Goal: Information Seeking & Learning: Find specific fact

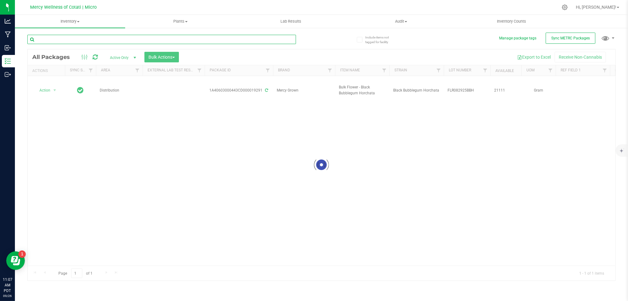
click at [194, 39] on div "Inventory All packages All inventory Waste log Create inventory Plants All plan…" at bounding box center [321, 158] width 613 height 286
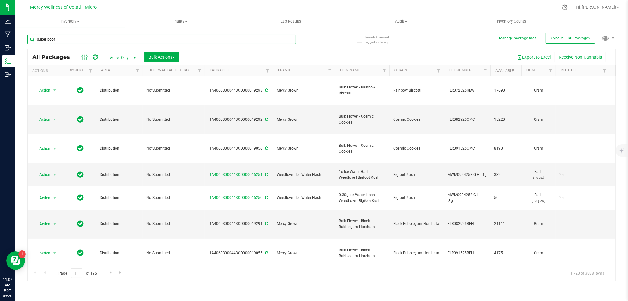
type input "super boof"
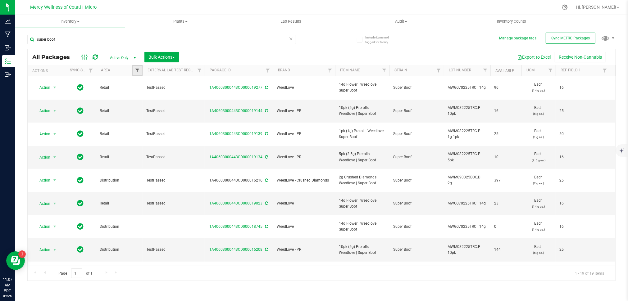
click at [138, 70] on span "Filter" at bounding box center [137, 70] width 5 height 5
type input "dist"
click at [141, 100] on input "Distribution" at bounding box center [141, 99] width 4 height 4
checkbox input "true"
click at [148, 120] on button "Filter" at bounding box center [151, 123] width 30 height 14
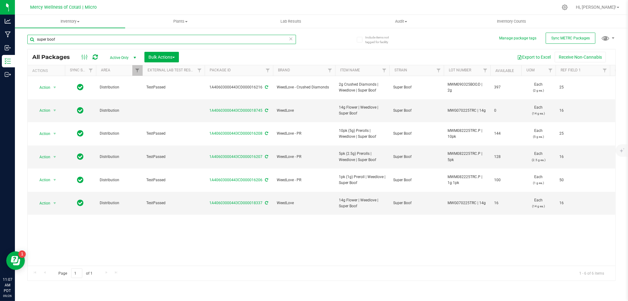
click at [86, 37] on input "super boof" at bounding box center [161, 39] width 269 height 9
type input "purple milkshake"
